Goal: Find specific page/section: Find specific page/section

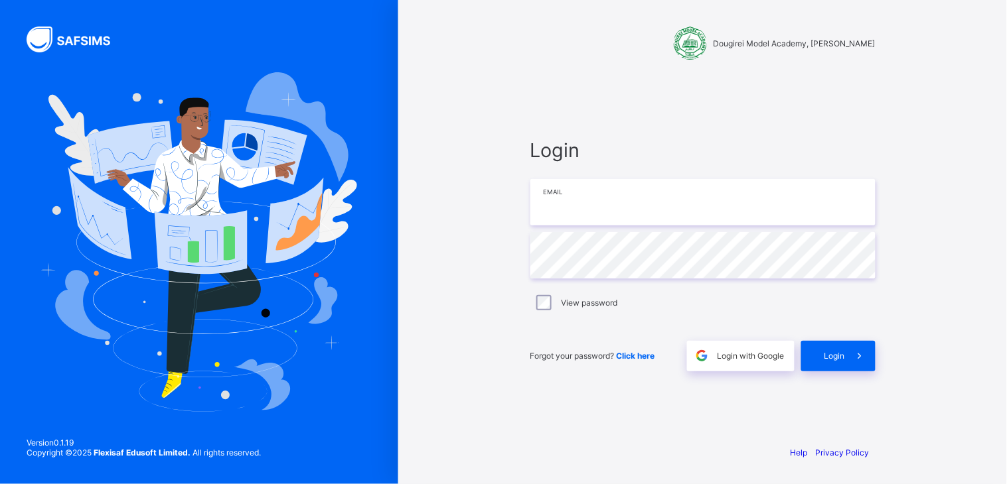
click at [587, 208] on input "email" at bounding box center [702, 202] width 345 height 46
type input "**********"
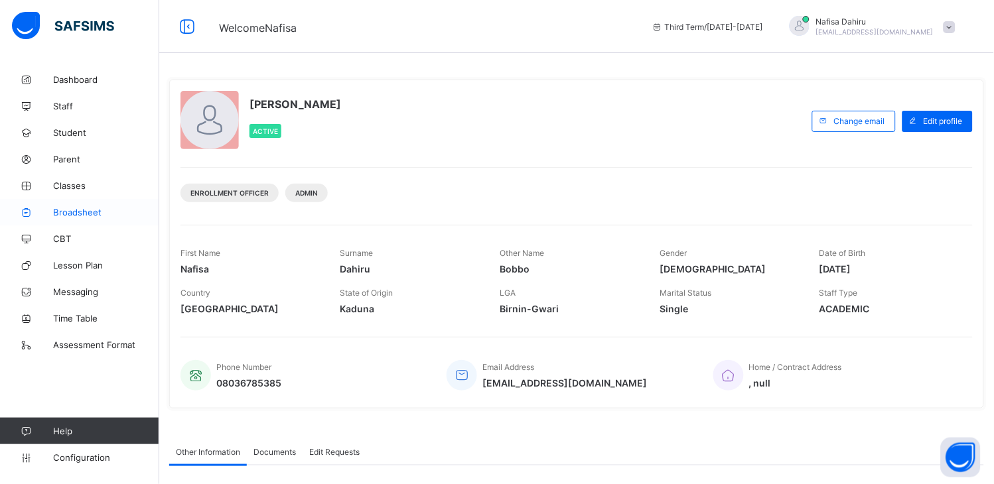
click at [81, 210] on span "Broadsheet" at bounding box center [106, 212] width 106 height 11
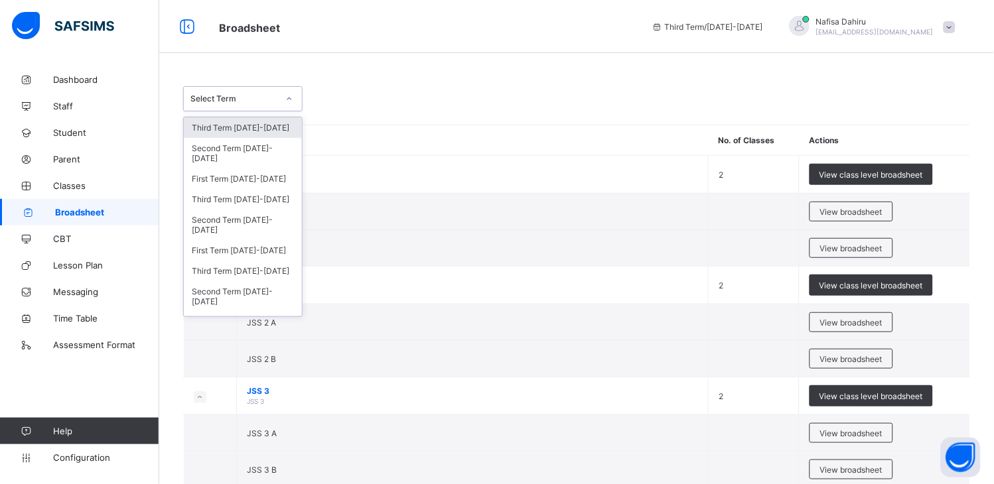
click at [263, 96] on div "Select Term" at bounding box center [234, 99] width 88 height 10
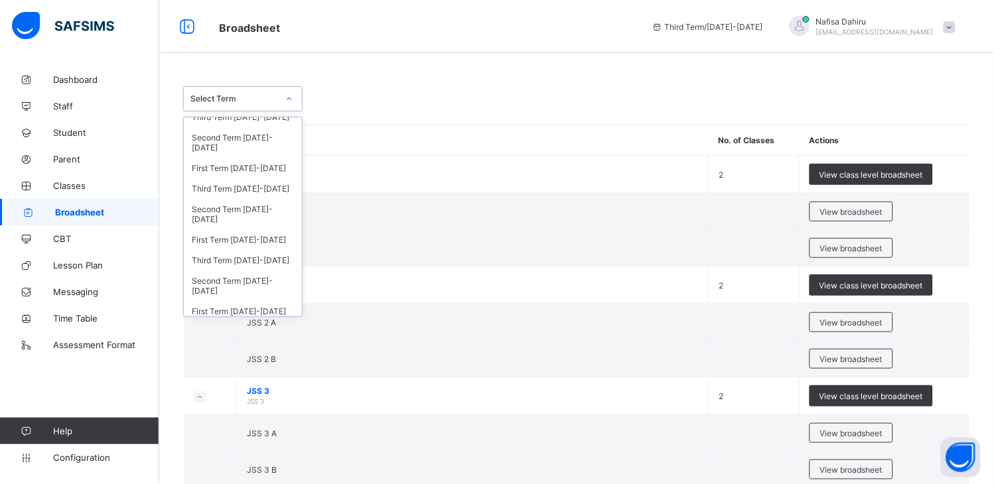
scroll to position [162, 0]
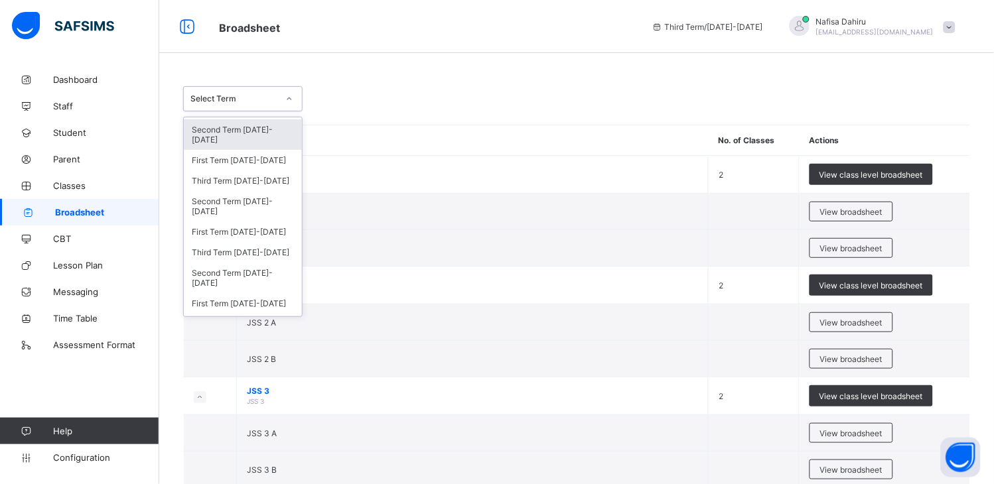
click at [238, 129] on div "Second Term [DATE]-[DATE]" at bounding box center [243, 134] width 118 height 31
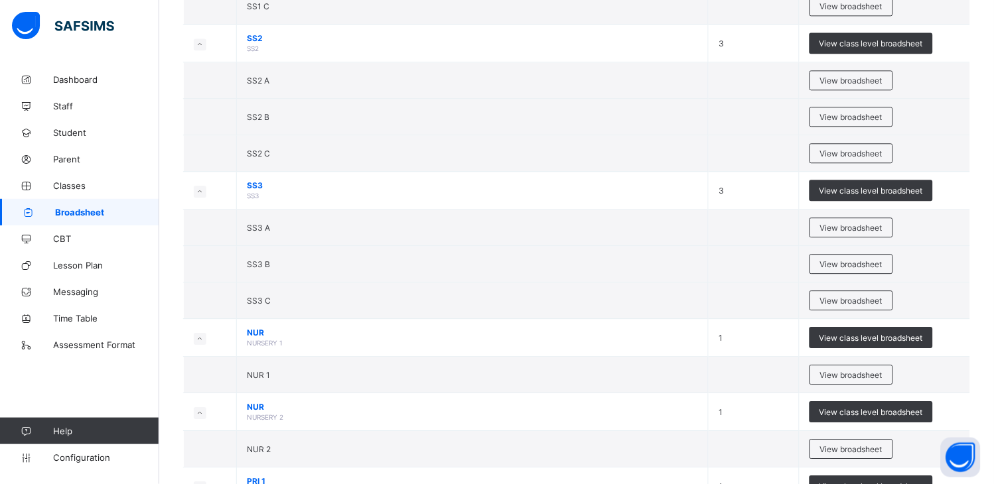
scroll to position [688, 0]
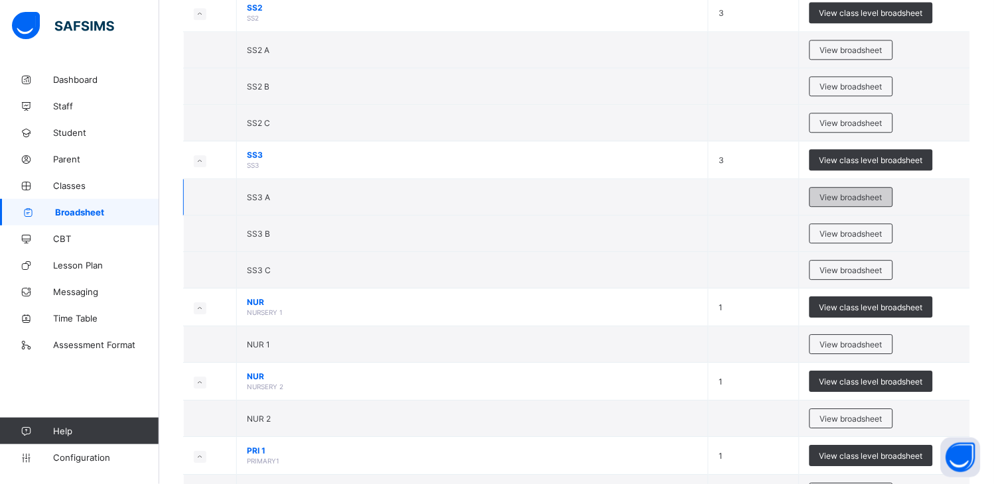
click at [857, 194] on span "View broadsheet" at bounding box center [851, 197] width 62 height 10
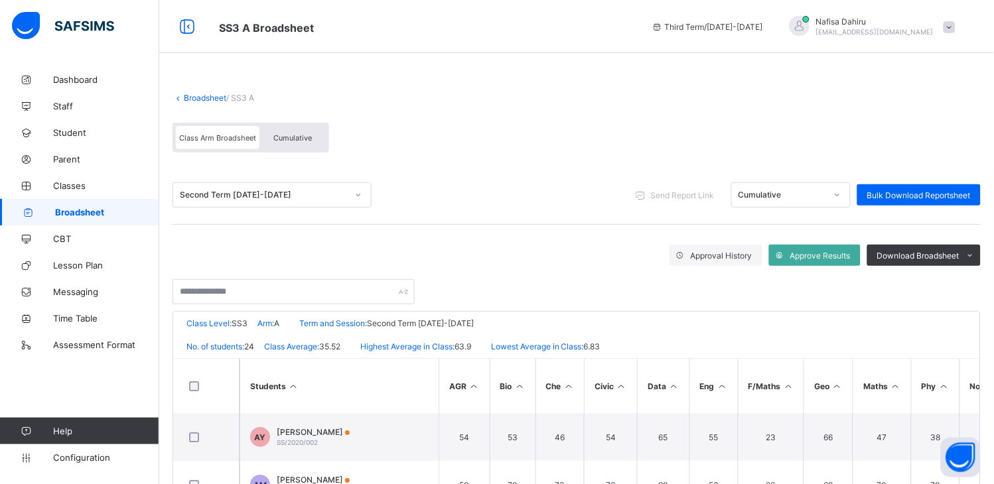
click at [204, 98] on link "Broadsheet" at bounding box center [205, 98] width 42 height 10
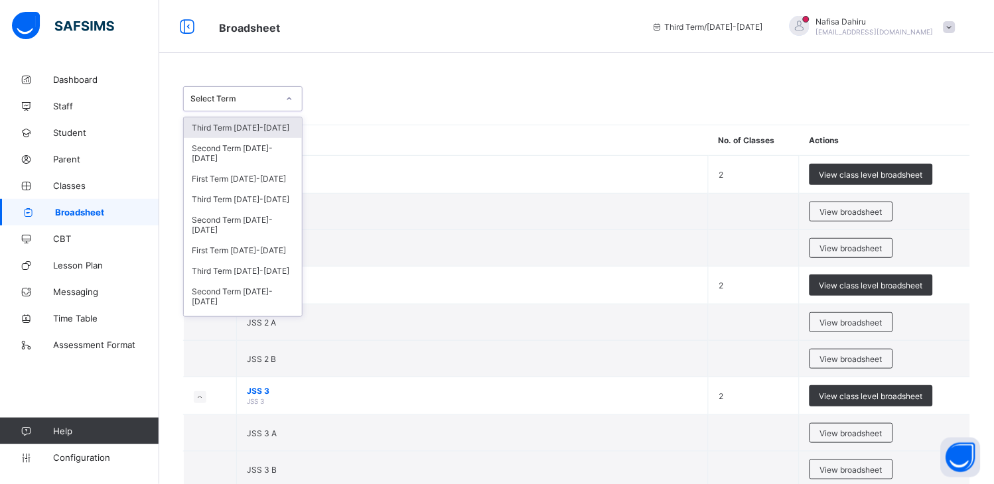
click at [276, 101] on div "Select Term" at bounding box center [234, 99] width 88 height 10
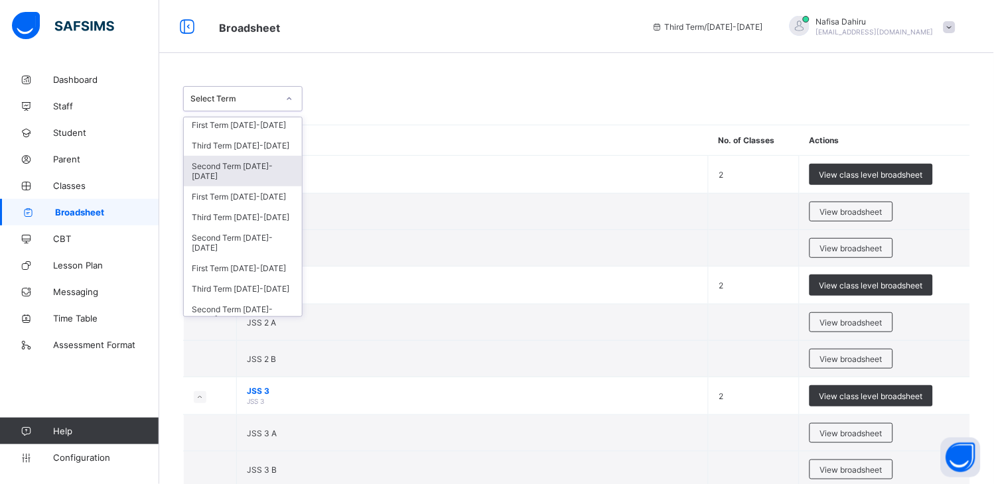
click at [226, 168] on div "Second Term [DATE]-[DATE]" at bounding box center [243, 171] width 118 height 31
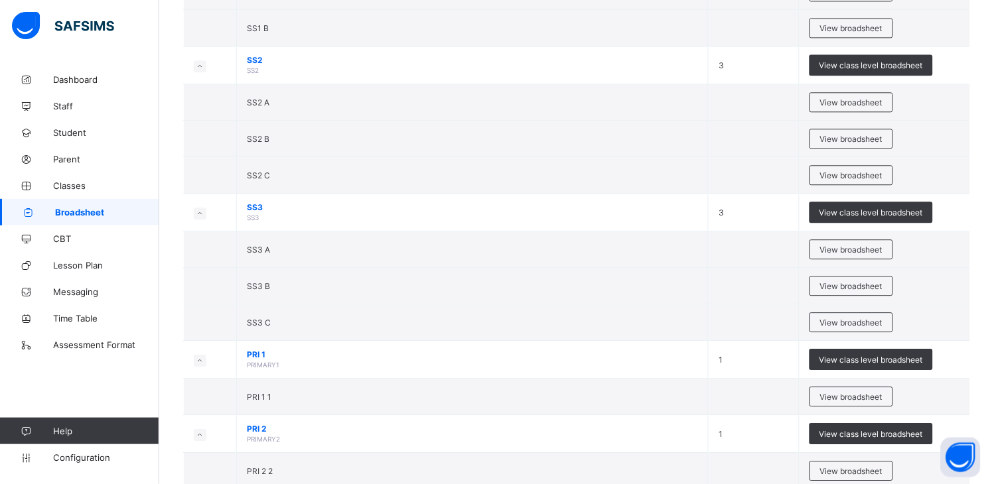
scroll to position [658, 0]
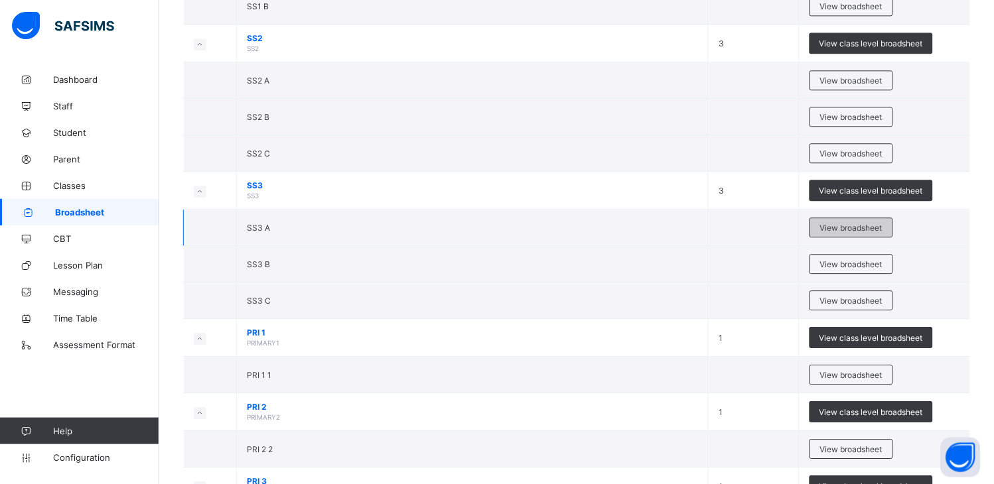
click at [871, 230] on span "View broadsheet" at bounding box center [851, 228] width 62 height 10
